Goal: Find specific page/section: Find specific page/section

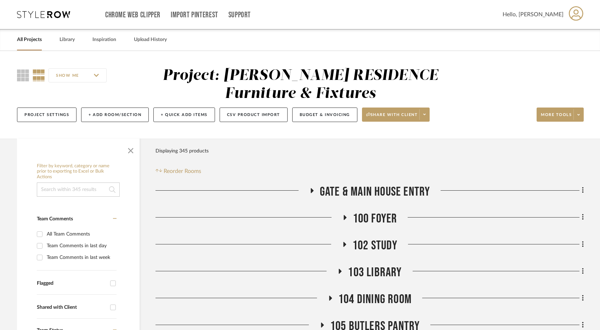
click at [29, 39] on link "All Projects" at bounding box center [29, 40] width 25 height 10
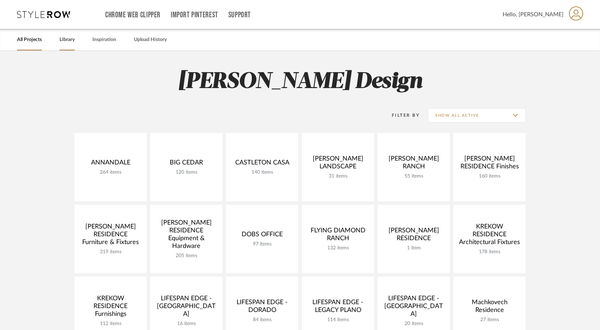
click at [66, 37] on link "Library" at bounding box center [67, 40] width 15 height 10
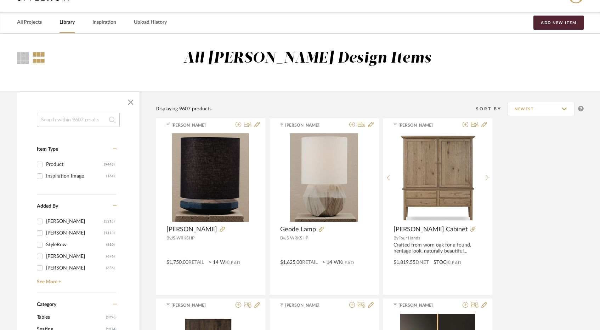
scroll to position [30, 0]
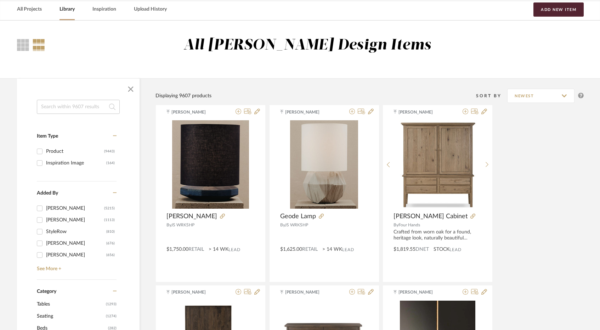
click at [84, 109] on input at bounding box center [78, 107] width 83 height 14
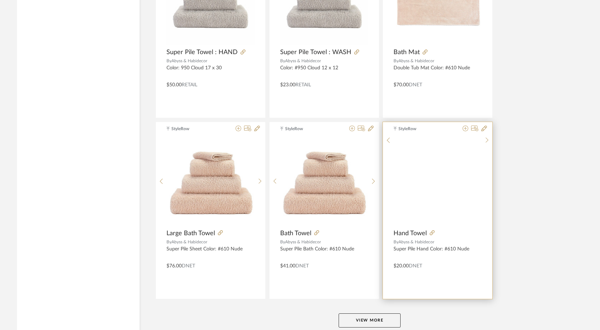
scroll to position [2069, 0]
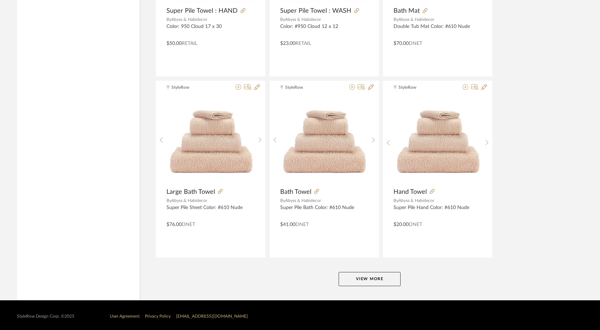
click at [382, 278] on button "View More" at bounding box center [370, 279] width 62 height 14
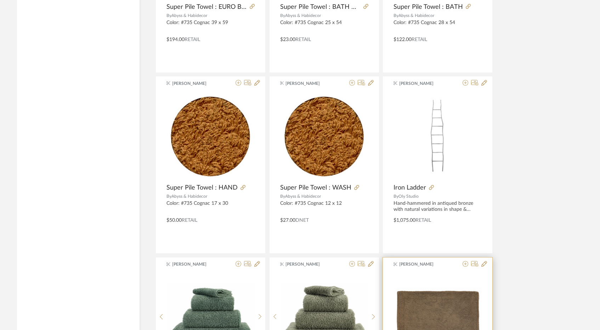
scroll to position [3494, 0]
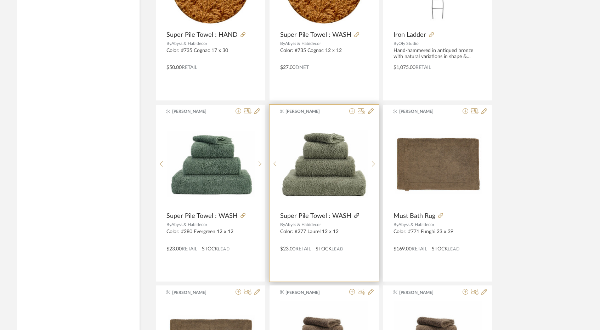
click at [354, 213] on icon at bounding box center [356, 215] width 5 height 5
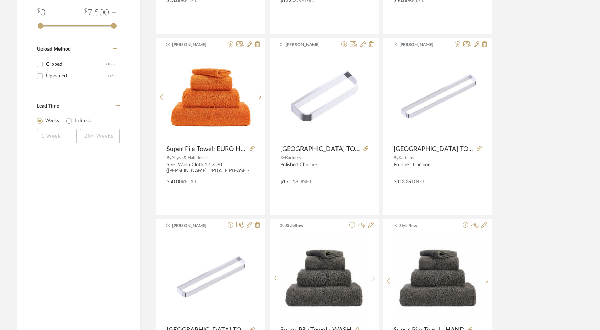
scroll to position [483, 0]
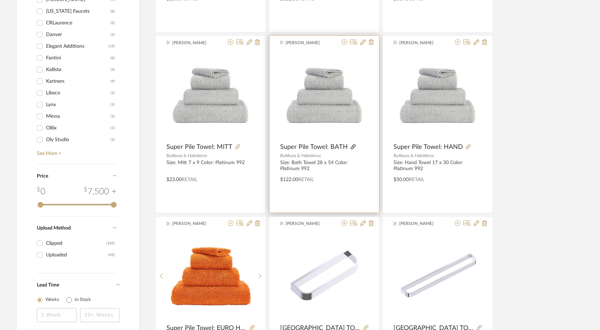
click at [351, 147] on icon at bounding box center [353, 147] width 5 height 5
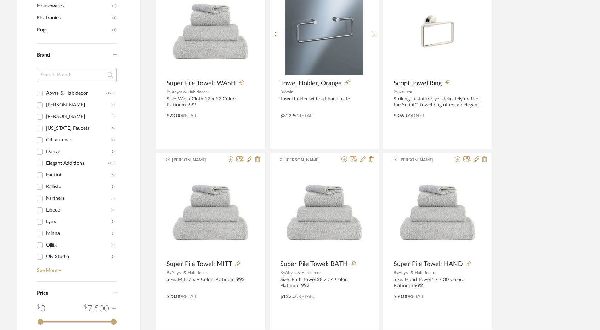
scroll to position [0, 0]
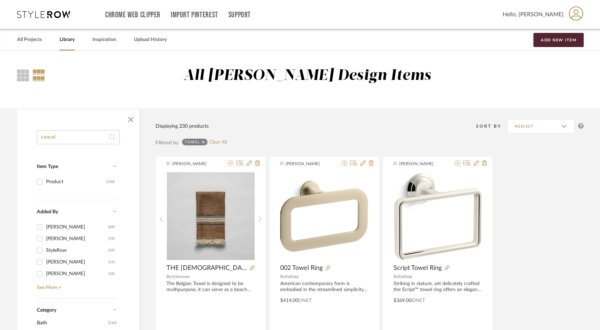
drag, startPoint x: 75, startPoint y: 141, endPoint x: 28, endPoint y: 131, distance: 48.9
type input "ring"
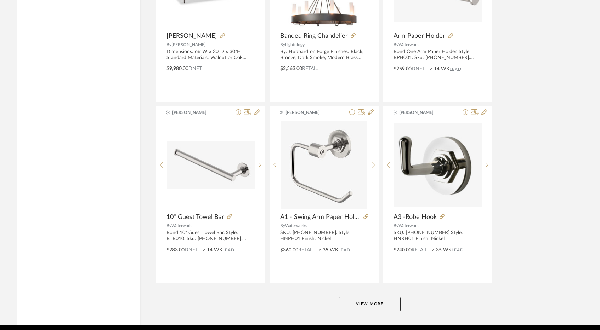
scroll to position [2069, 0]
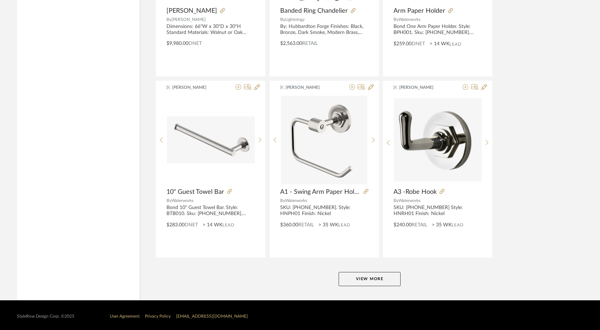
click at [358, 275] on button "View More" at bounding box center [370, 279] width 62 height 14
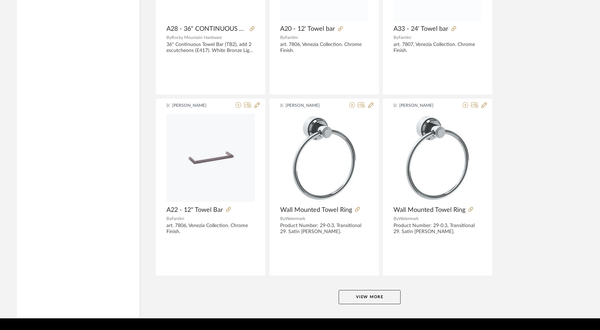
scroll to position [4240, 0]
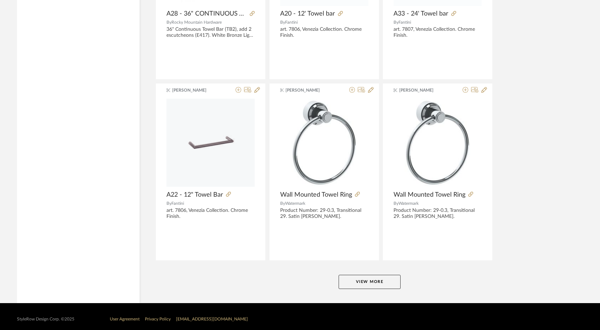
click at [382, 275] on button "View More" at bounding box center [370, 282] width 62 height 14
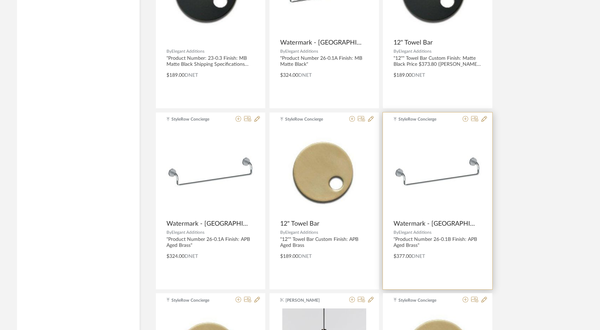
scroll to position [5959, 0]
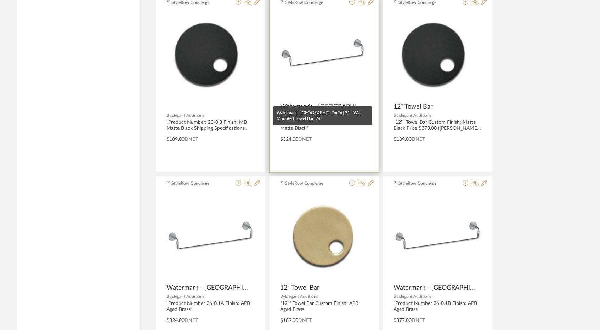
click at [325, 103] on span "Watermark - [GEOGRAPHIC_DATA] 31 - Wall Mounted Towel Bar, 24"" at bounding box center [322, 107] width 85 height 8
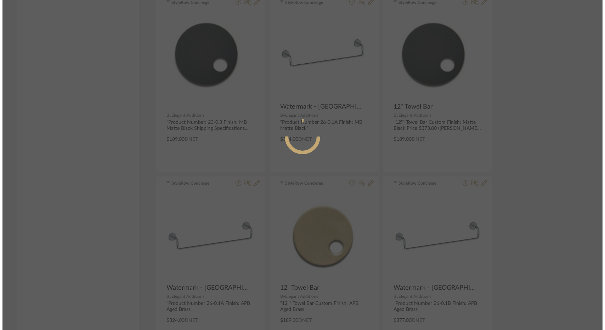
scroll to position [0, 0]
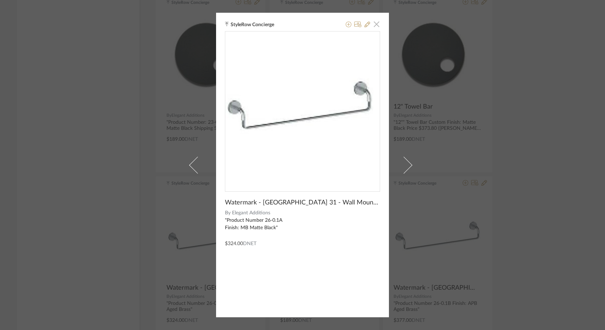
click at [371, 23] on span "button" at bounding box center [376, 24] width 14 height 14
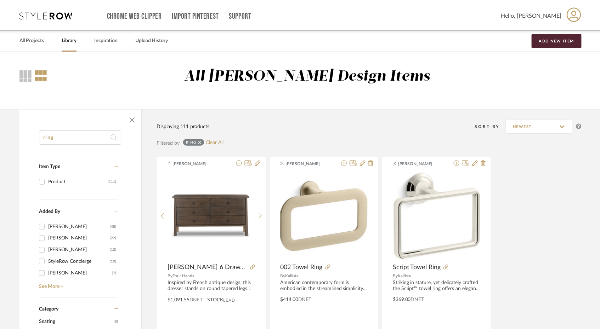
scroll to position [5959, 0]
